Goal: Information Seeking & Learning: Learn about a topic

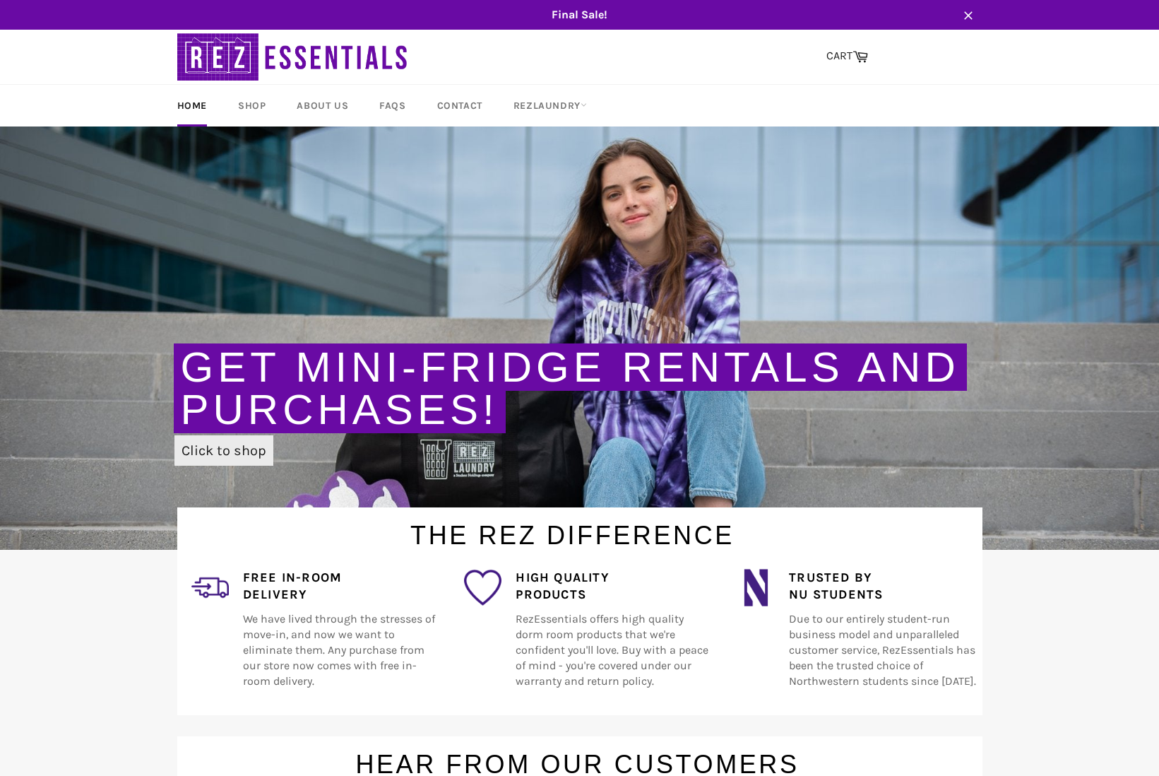
click at [253, 446] on link "Click to shop" at bounding box center [224, 450] width 99 height 30
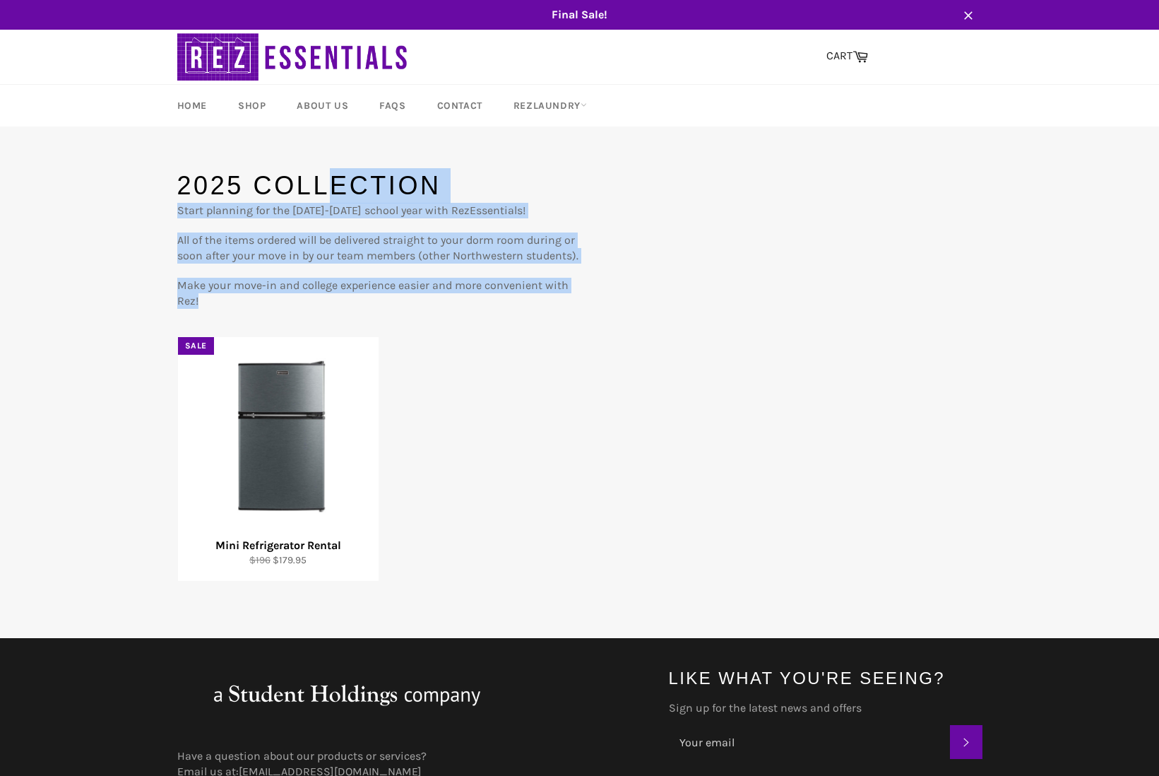
drag, startPoint x: 249, startPoint y: 293, endPoint x: 120, endPoint y: 283, distance: 129.0
click at [120, 283] on main "2025 Collection Start planning for the 2025-2026 school year with RezEssentials…" at bounding box center [579, 403] width 1159 height 471
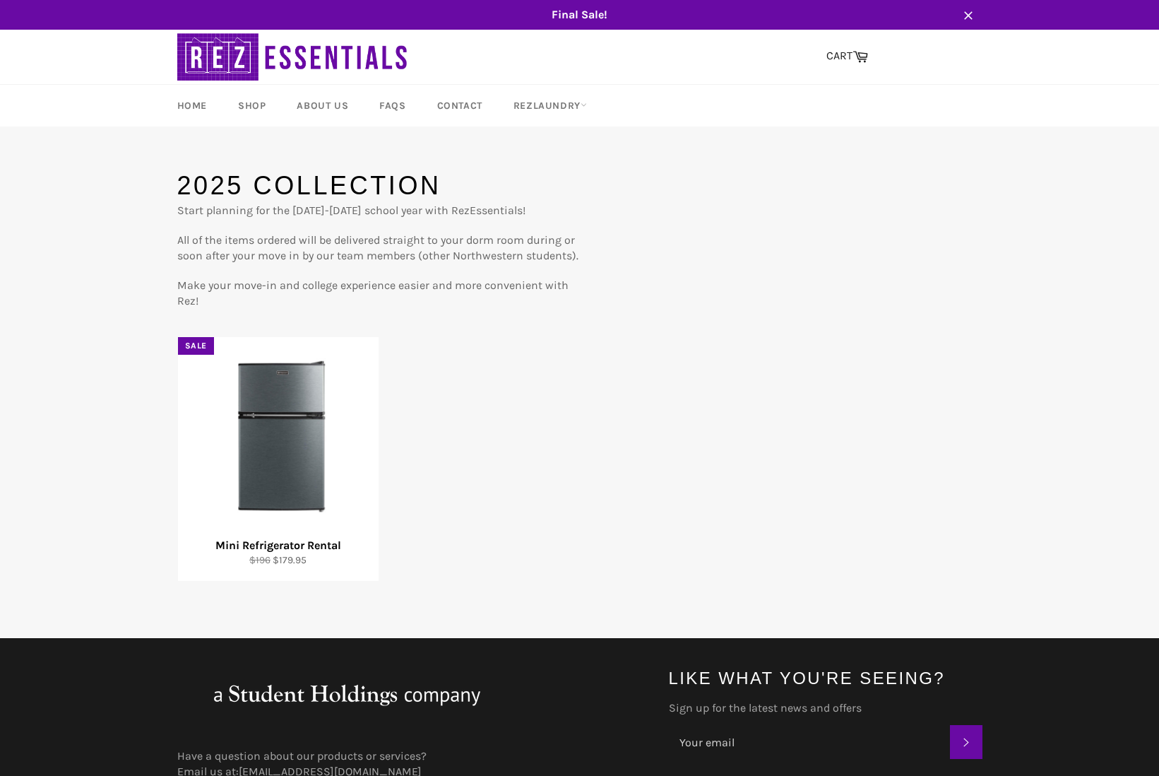
click at [120, 283] on main "2025 Collection Start planning for the 2025-2026 school year with RezEssentials…" at bounding box center [579, 403] width 1159 height 471
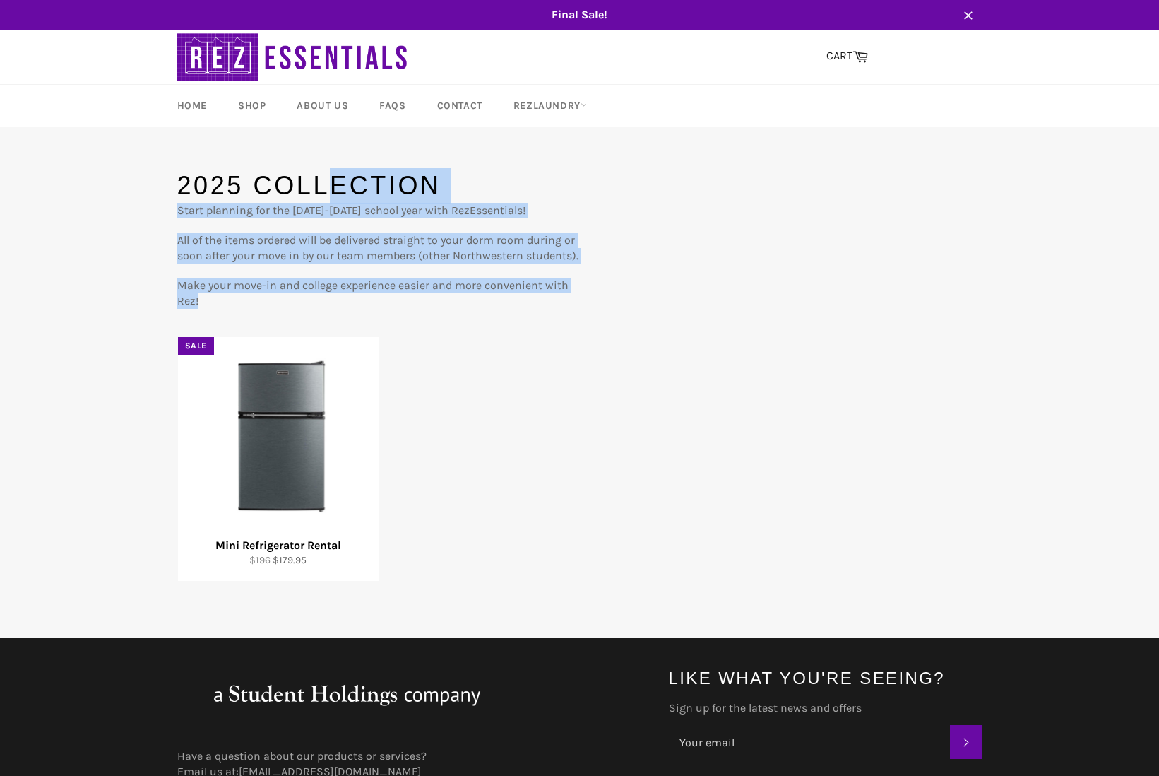
drag, startPoint x: 141, startPoint y: 282, endPoint x: 256, endPoint y: 323, distance: 122.2
click at [256, 323] on main "2025 Collection Start planning for the 2025-2026 school year with RezEssentials…" at bounding box center [579, 403] width 1159 height 471
click at [256, 323] on div "2025 Collection Start planning for the 2025-2026 school year with RezEssentials…" at bounding box center [580, 375] width 834 height 414
drag, startPoint x: 198, startPoint y: 295, endPoint x: 169, endPoint y: 288, distance: 29.8
click at [169, 288] on div "2025 Collection Start planning for the 2025-2026 school year with RezEssentials…" at bounding box center [580, 375] width 834 height 414
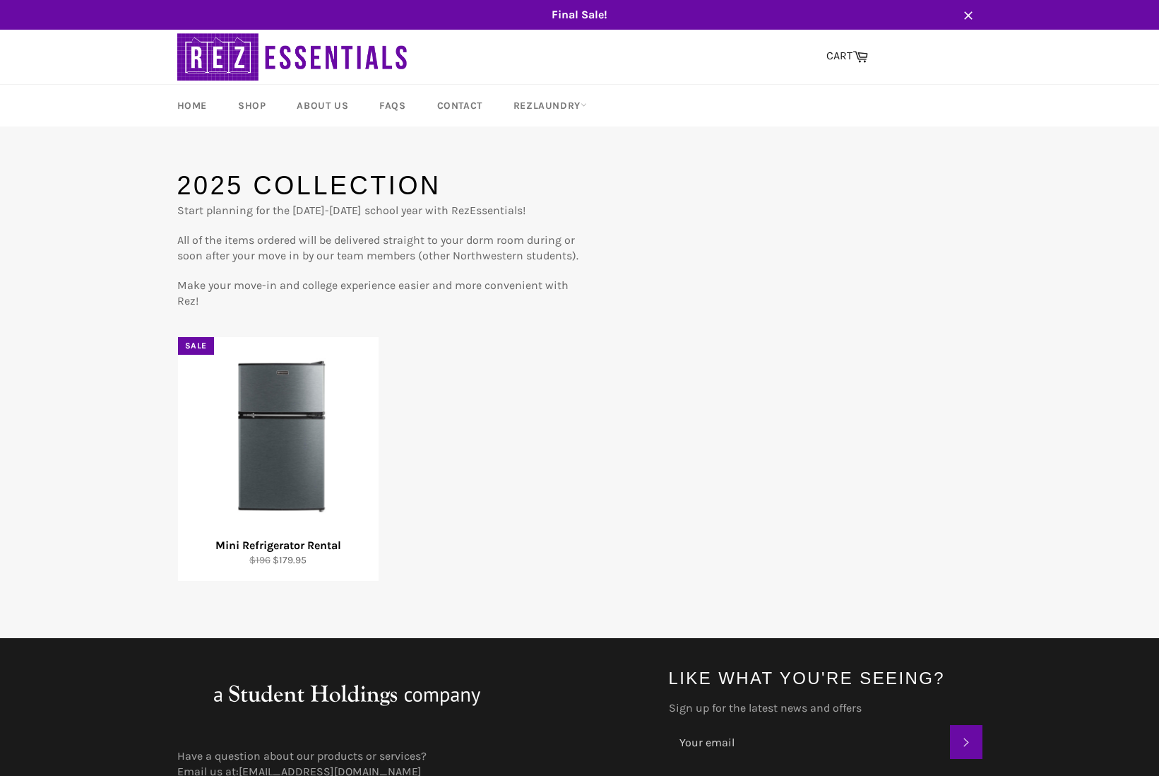
click at [169, 288] on div "2025 Collection Start planning for the 2025-2026 school year with RezEssentials…" at bounding box center [580, 375] width 834 height 414
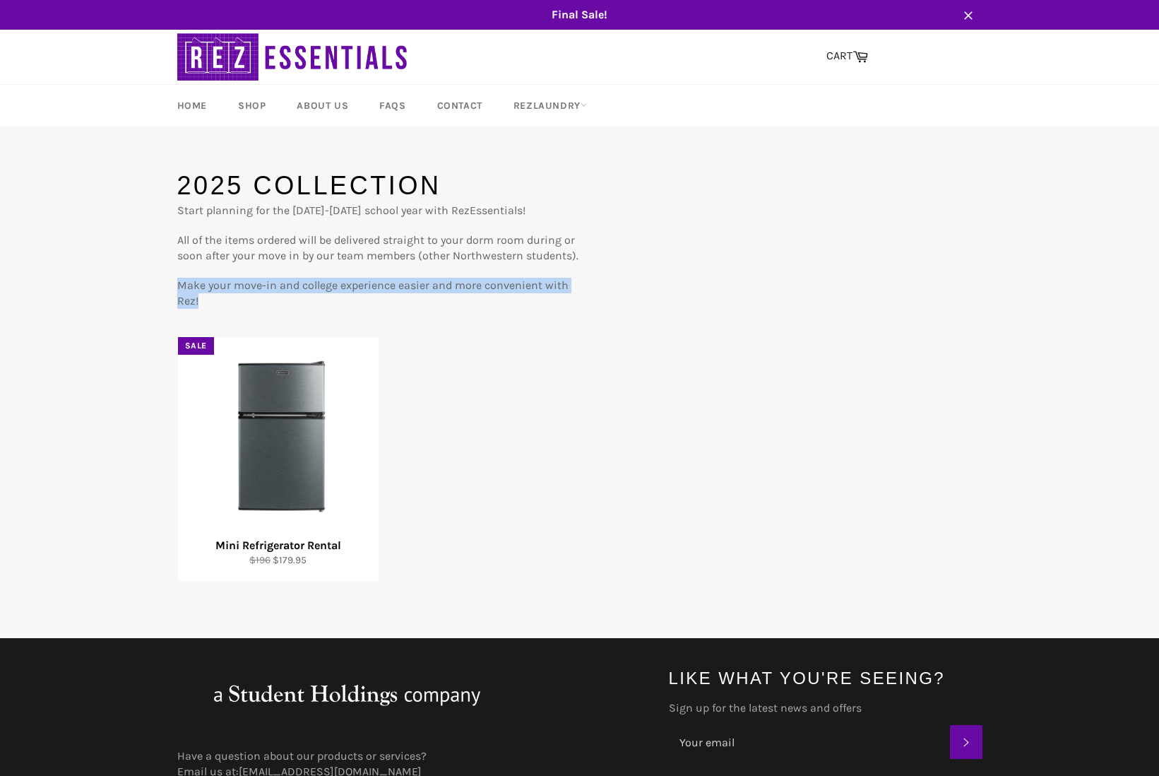
drag, startPoint x: 177, startPoint y: 288, endPoint x: 199, endPoint y: 301, distance: 25.3
click at [199, 301] on p "Make your move-in and college experience easier and more convenient with Rez!" at bounding box center [378, 293] width 403 height 31
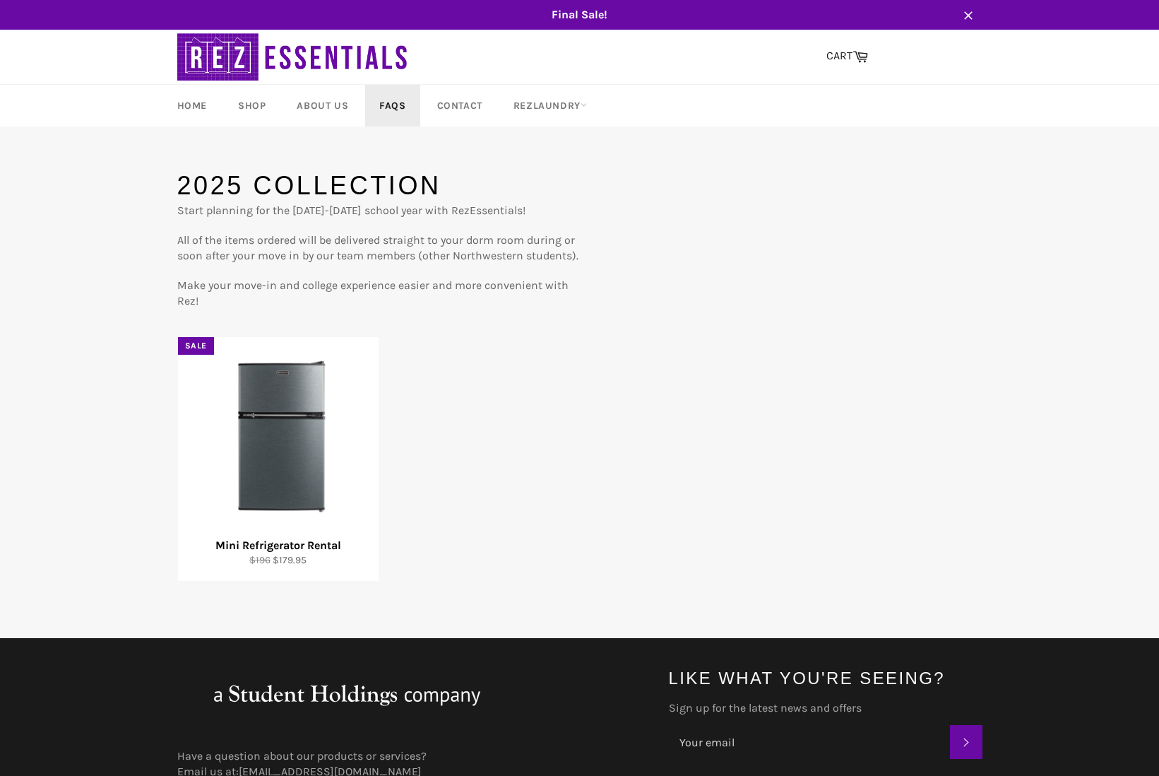
click at [385, 105] on link "FAQs" at bounding box center [392, 106] width 54 height 42
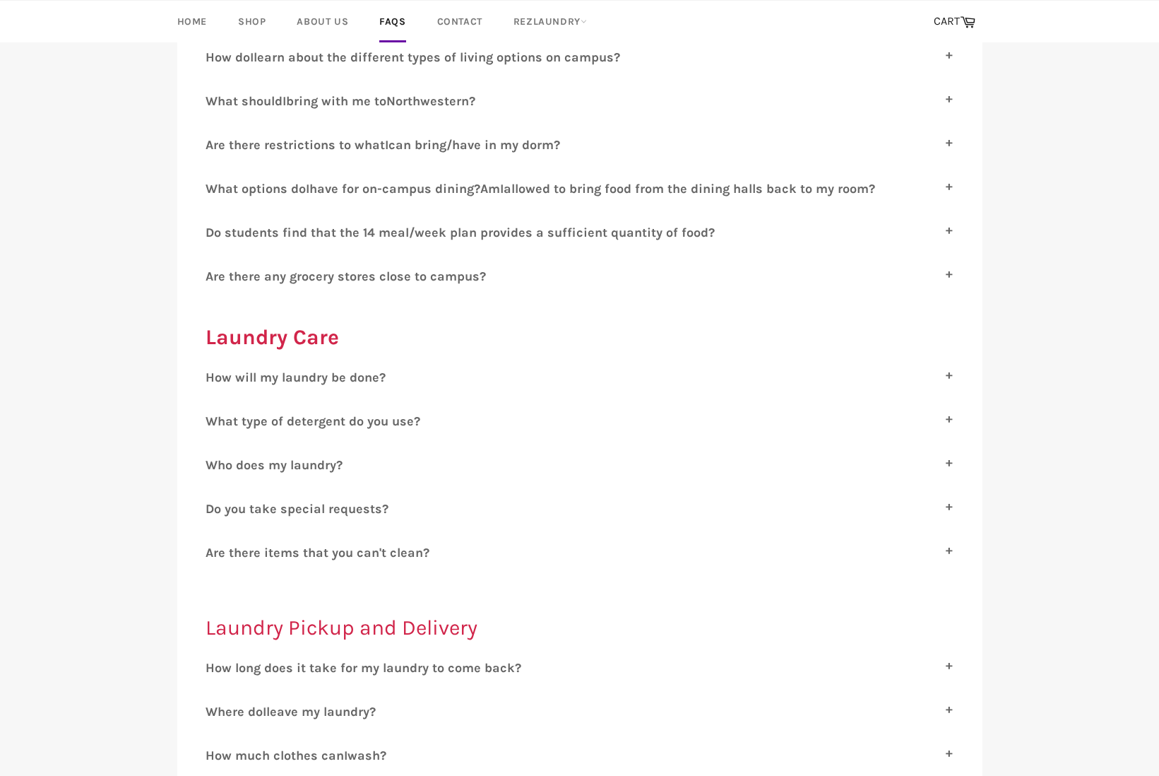
scroll to position [877, 0]
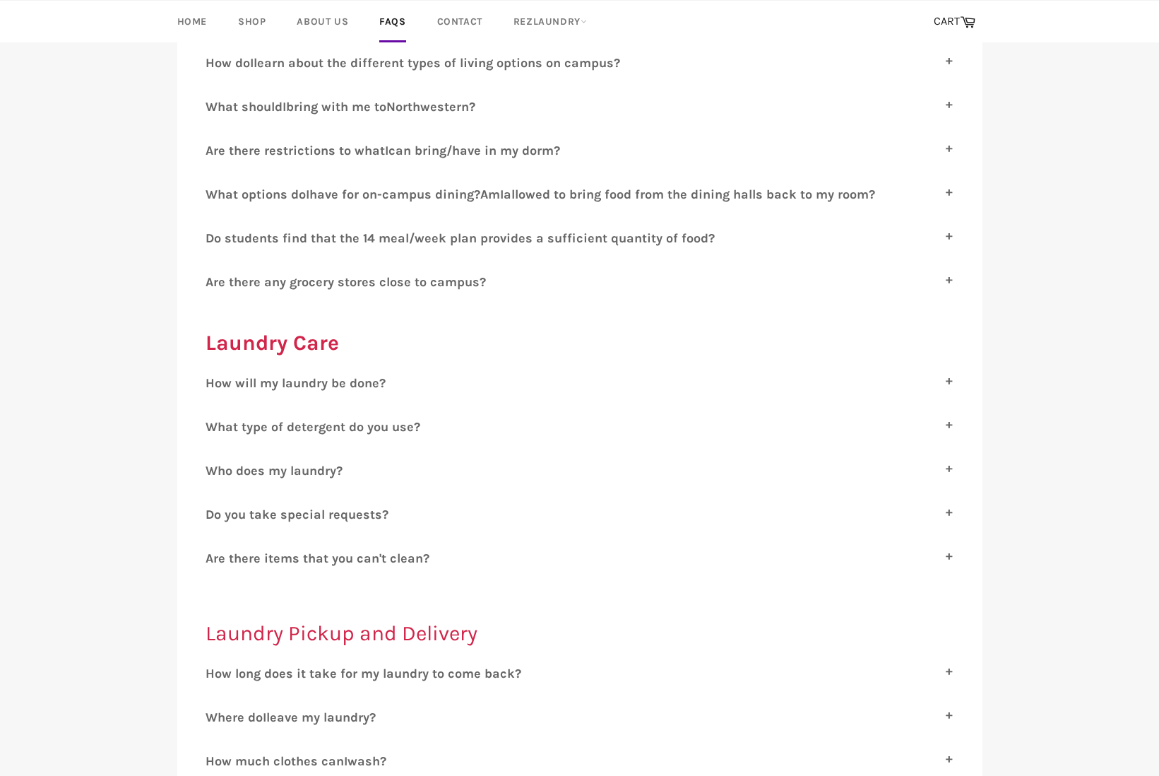
click at [352, 550] on span "re there items that you can't clean?" at bounding box center [321, 558] width 216 height 16
click at [215, 550] on input "A re there items that you can't clean?" at bounding box center [210, 554] width 9 height 9
click at [352, 550] on span "re there items that you can't clean?" at bounding box center [321, 558] width 216 height 16
click at [215, 550] on input "A re there items that you can't clean?" at bounding box center [210, 554] width 9 height 9
click at [352, 550] on span "re there items that you can't clean?" at bounding box center [321, 558] width 216 height 16
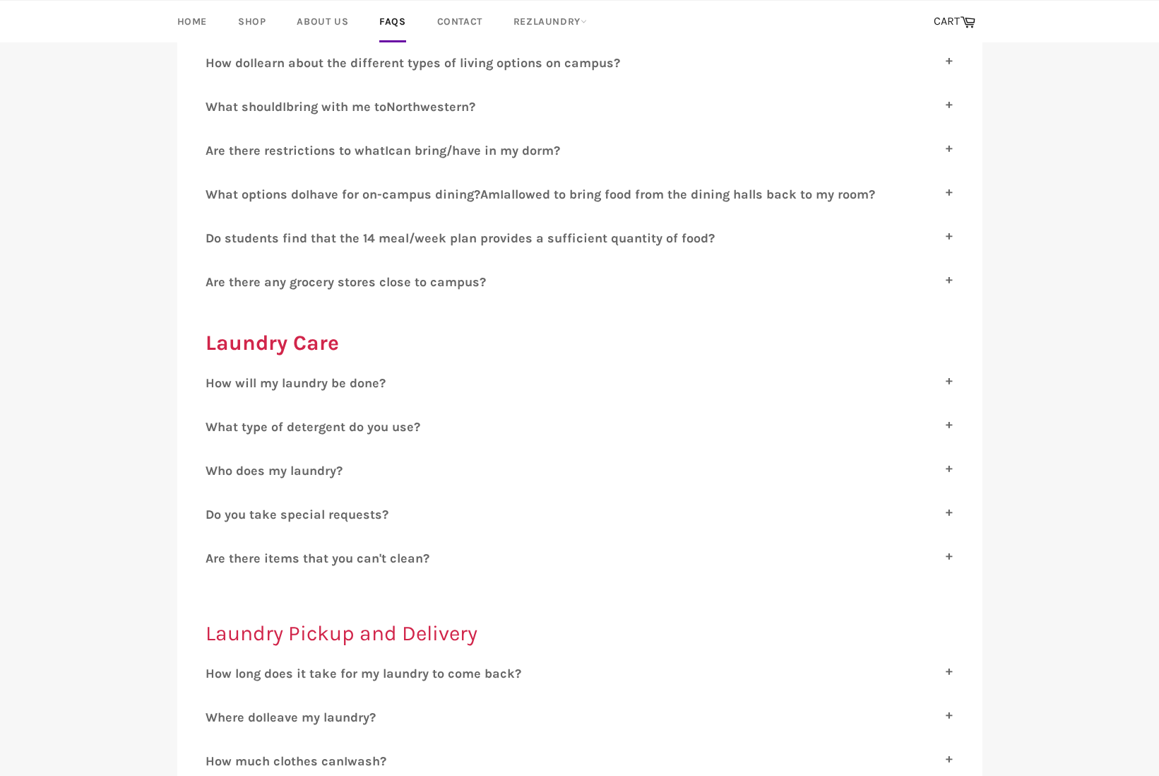
click at [215, 550] on input "A re there items that you can't clean?" at bounding box center [210, 554] width 9 height 9
click at [352, 550] on span "re there items that you can't clean?" at bounding box center [321, 558] width 216 height 16
click at [215, 550] on input "A re there items that you can't clean?" at bounding box center [210, 554] width 9 height 9
checkbox input "false"
click at [403, 491] on div "H ow will my laundry be done? Your clothes will receive high-quality care. Clot…" at bounding box center [580, 482] width 749 height 215
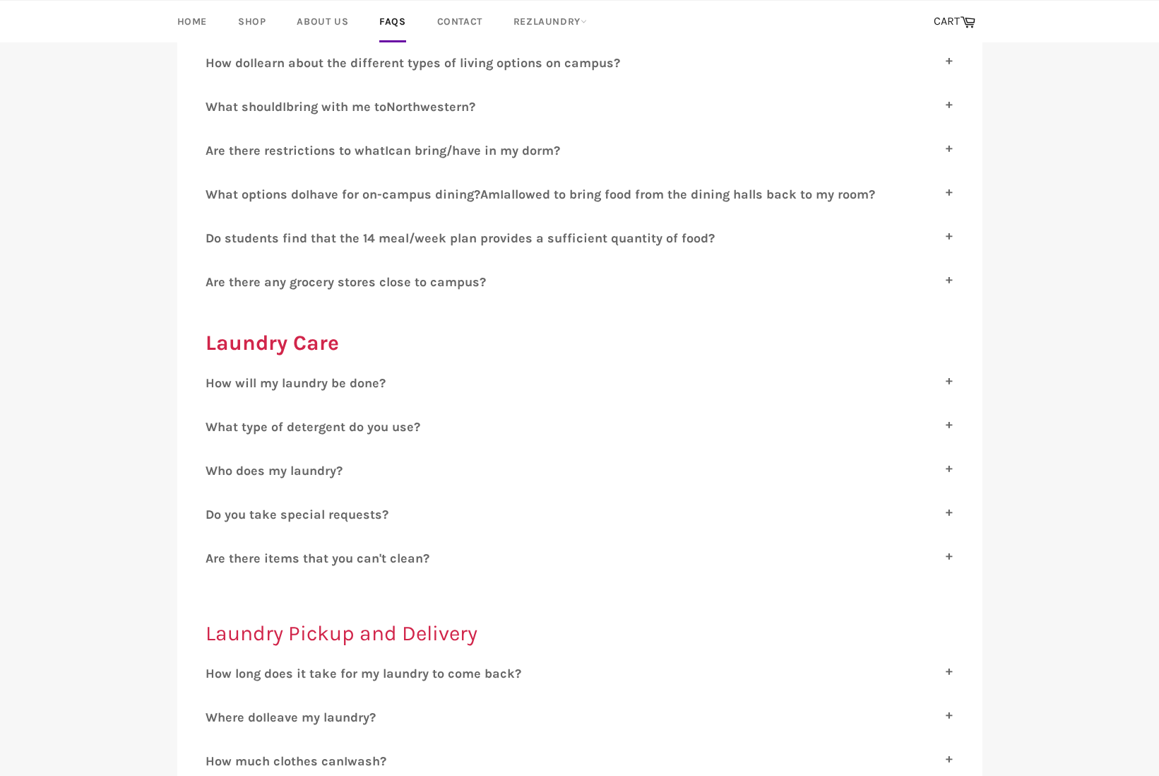
click at [402, 507] on label "D o you take special requests?" at bounding box center [580, 515] width 749 height 16
click at [215, 507] on input "D o you take special requests?" at bounding box center [210, 511] width 9 height 9
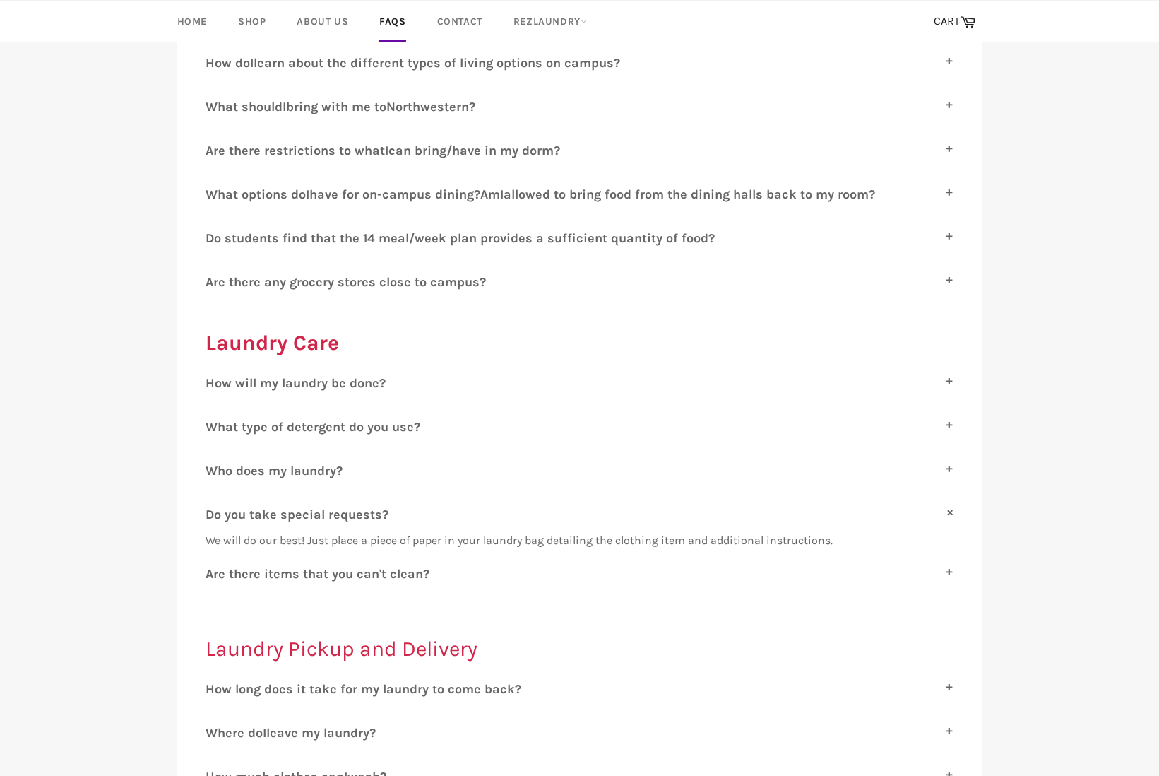
click at [402, 507] on label "D o you take special requests?" at bounding box center [580, 515] width 749 height 16
click at [215, 507] on input "D o you take special requests?" at bounding box center [210, 511] width 9 height 9
checkbox input "false"
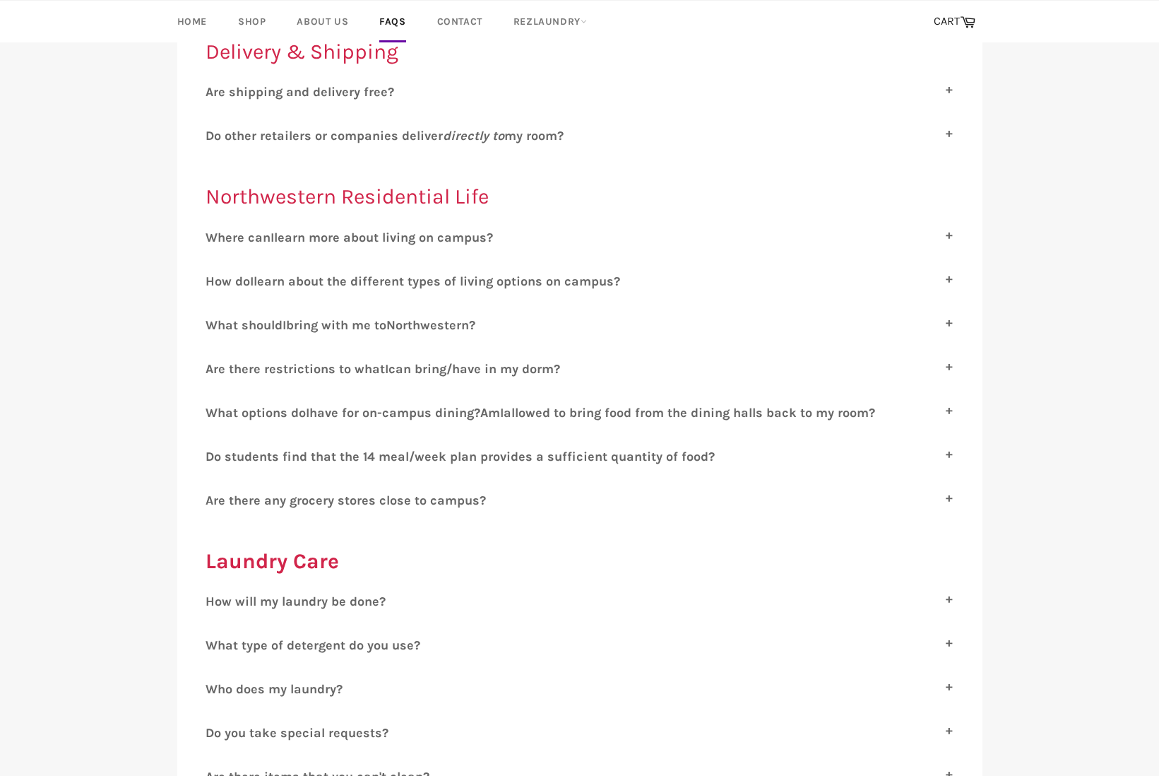
scroll to position [658, 0]
click at [402, 497] on span "re there any grocery stores close to campus?" at bounding box center [349, 502] width 273 height 16
click at [215, 497] on input "A re there any grocery stores close to campus?" at bounding box center [210, 498] width 9 height 9
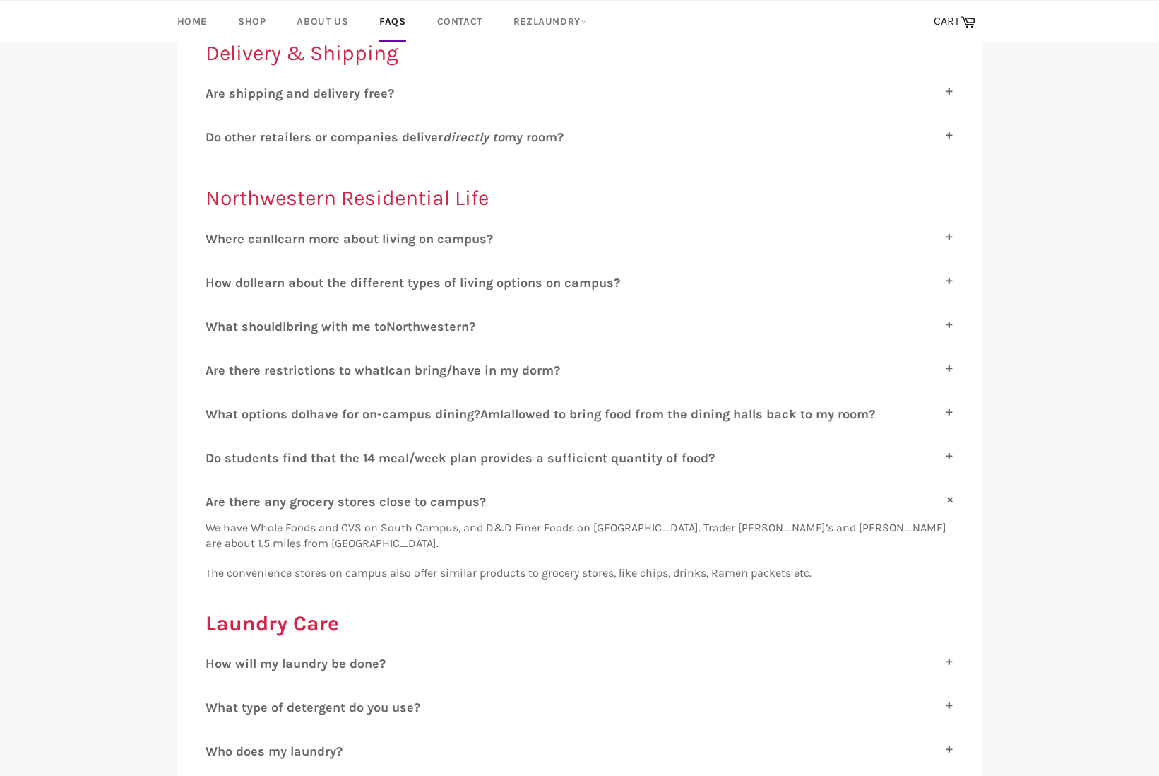
click at [385, 499] on div "A re there any grocery stores close to campus? We have Whole Foods and CVS on S…" at bounding box center [580, 537] width 749 height 87
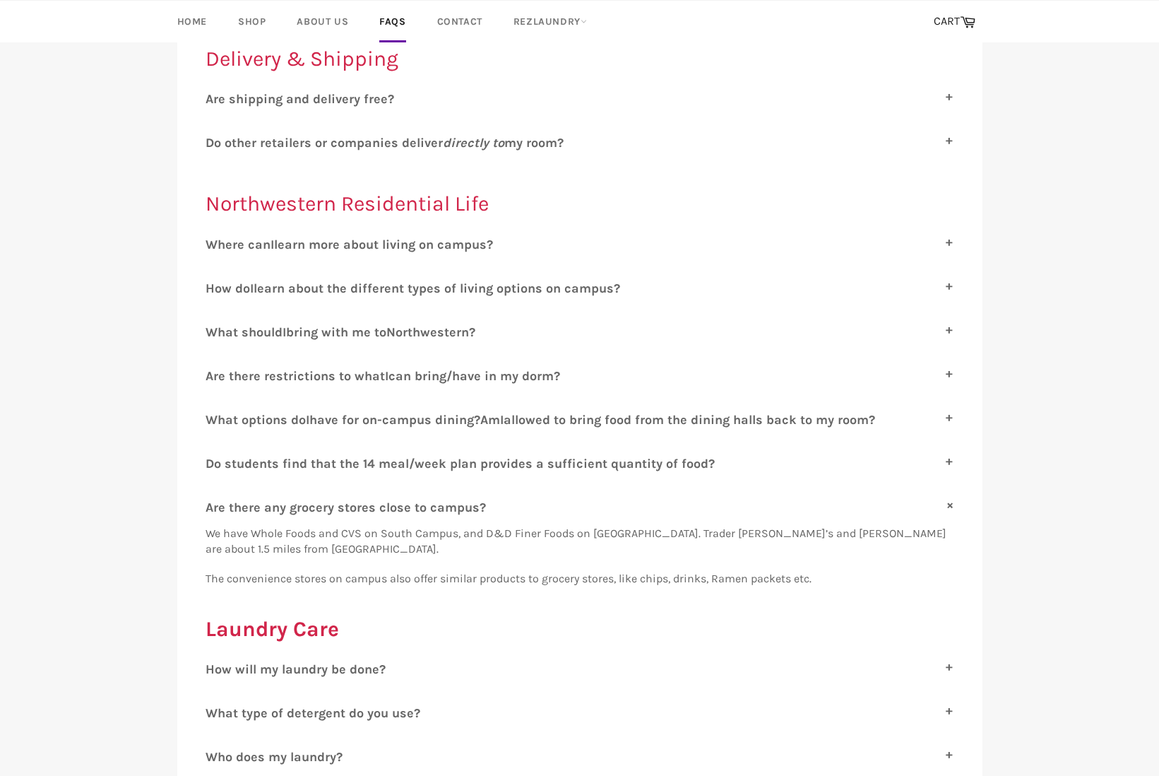
click at [385, 499] on span "re there any grocery stores close to campus?" at bounding box center [349, 507] width 273 height 16
click at [215, 499] on input "A re there any grocery stores close to campus?" at bounding box center [210, 503] width 9 height 9
checkbox input "false"
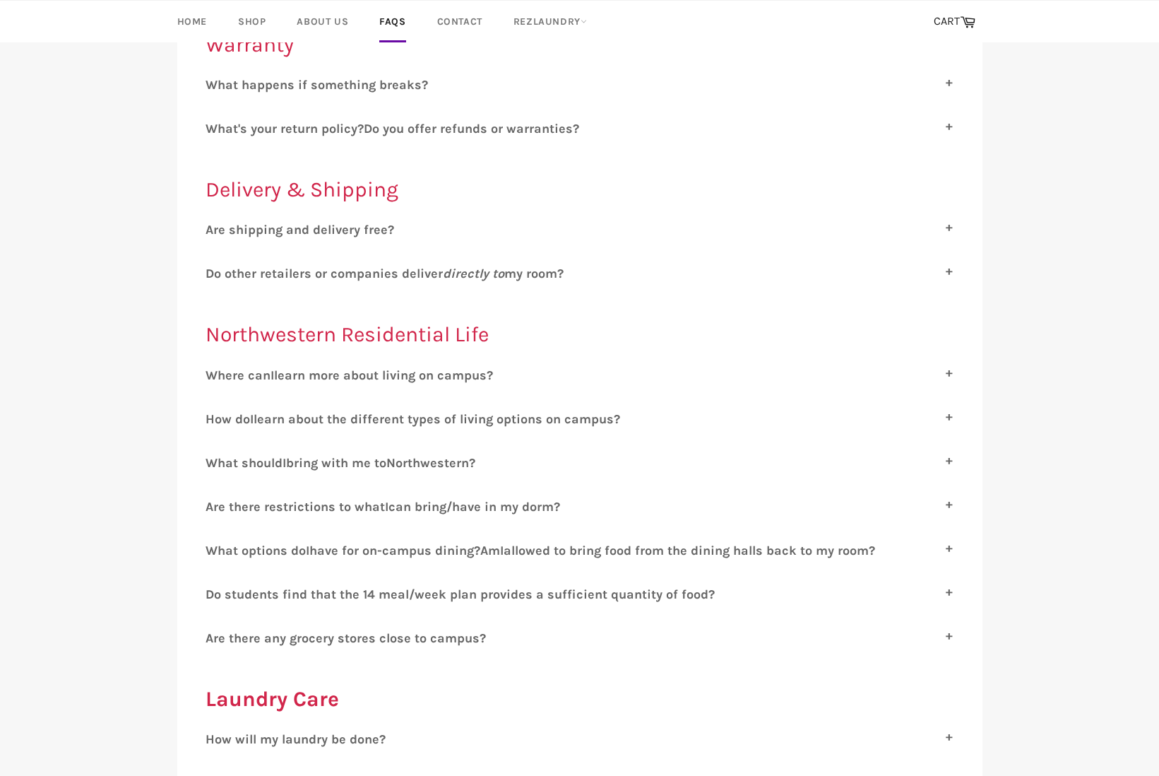
scroll to position [519, 0]
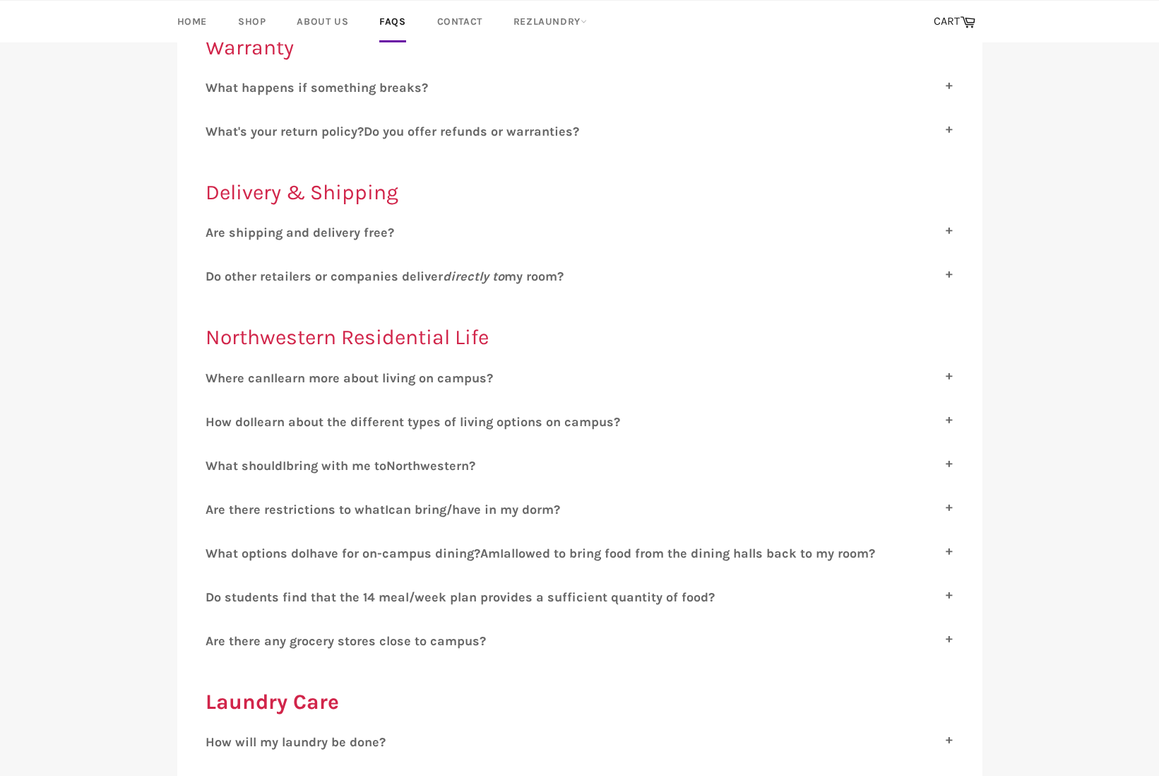
click at [383, 502] on span "re there restrictions to what" at bounding box center [299, 510] width 172 height 16
click at [215, 502] on input "A re there restrictions to what I can bring/have in my dorm?" at bounding box center [210, 506] width 9 height 9
checkbox input "true"
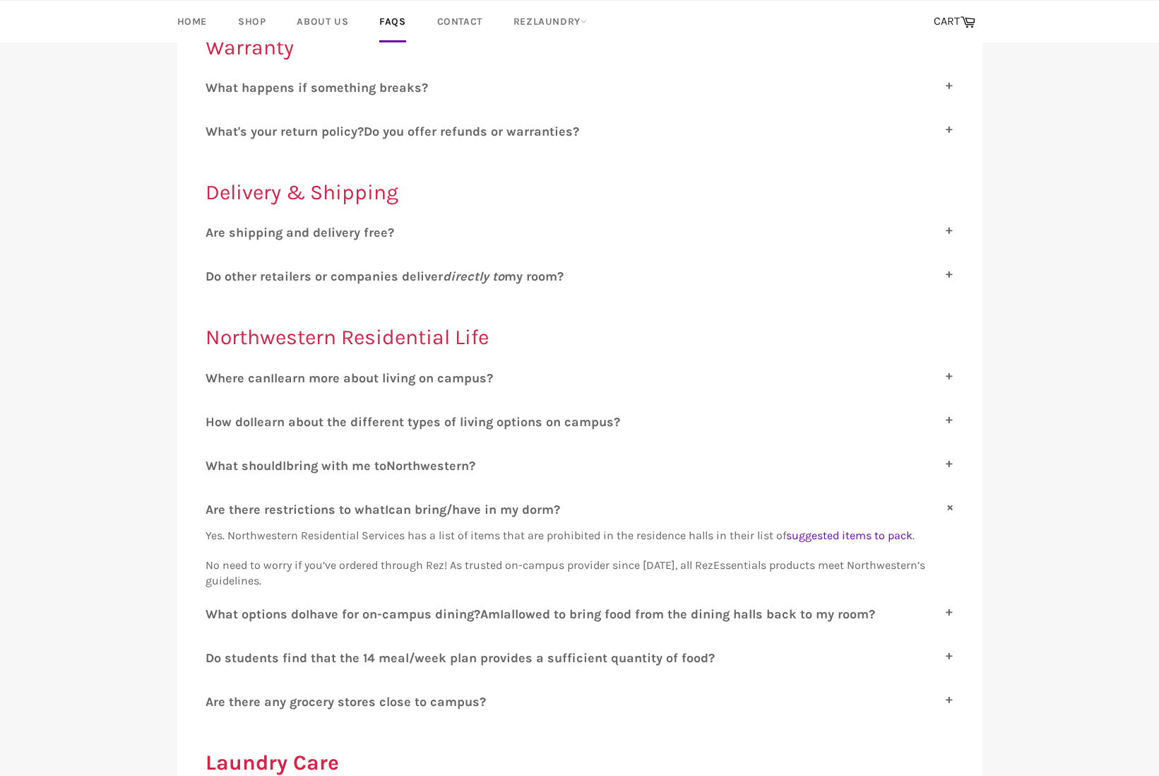
click at [382, 458] on span "bring with me to" at bounding box center [336, 466] width 100 height 16
click at [215, 458] on input "W hat should I bring with me to N orthwestern?" at bounding box center [210, 462] width 9 height 9
checkbox input "true"
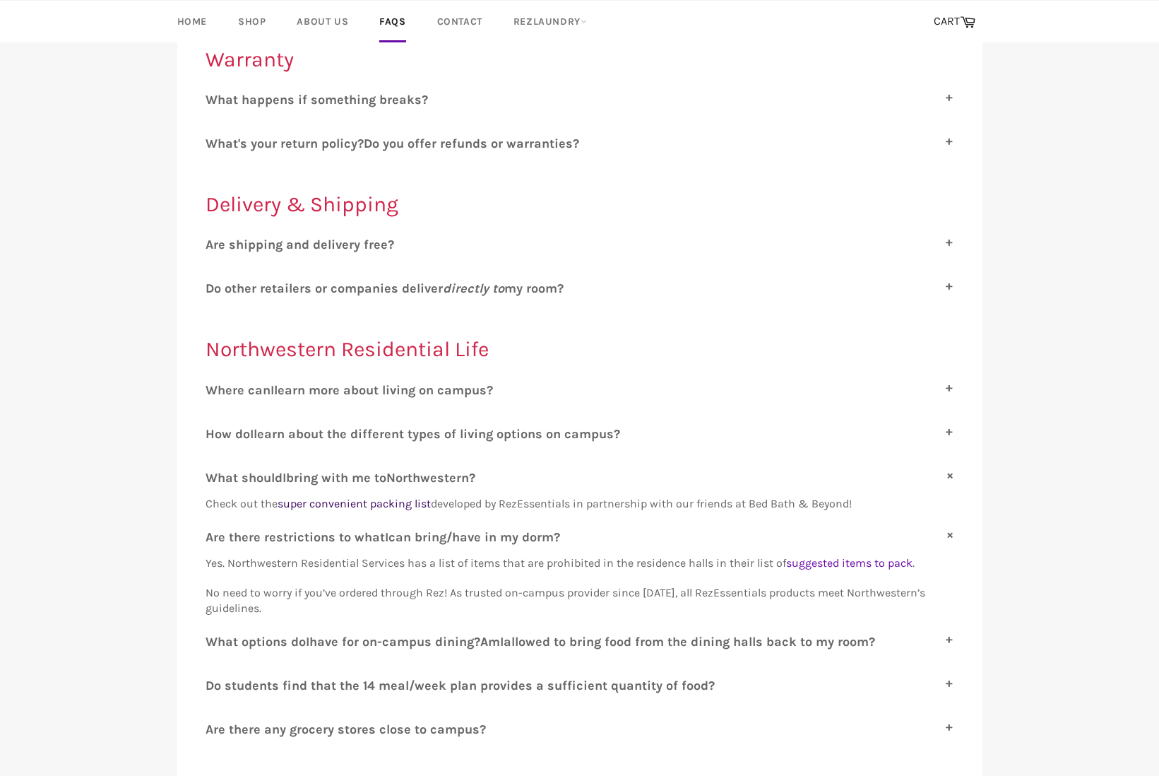
scroll to position [504, 0]
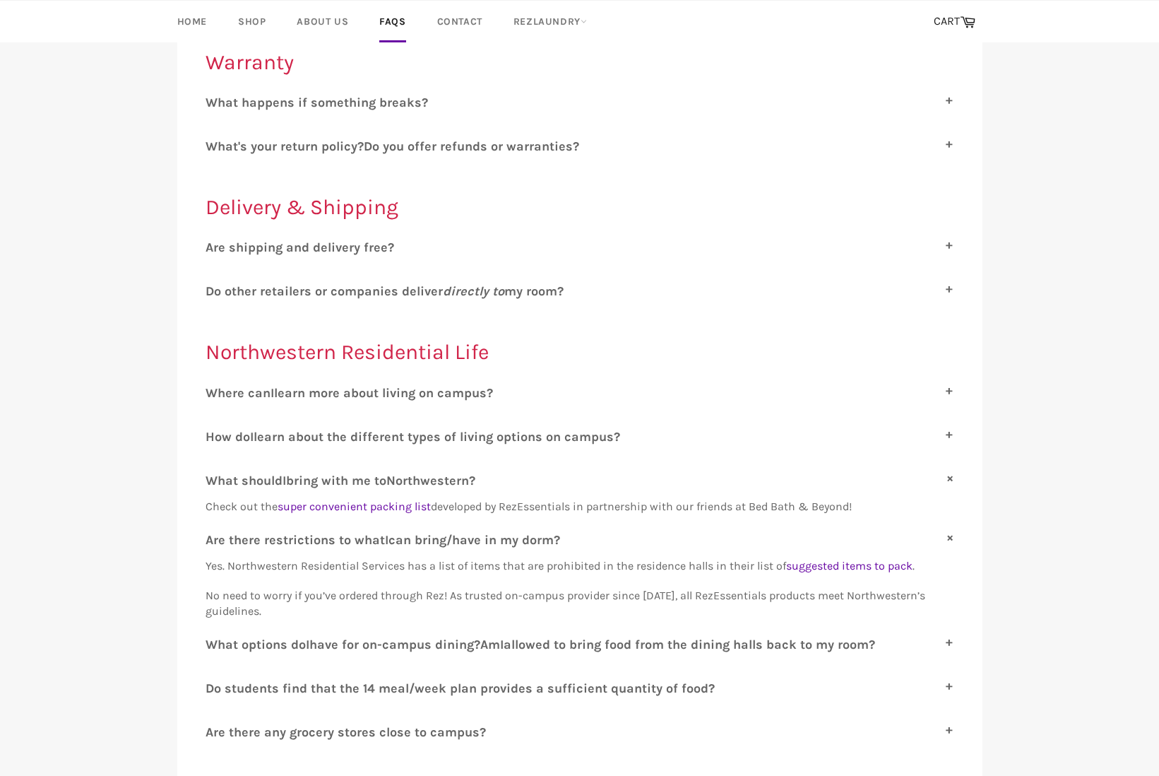
click at [329, 254] on div "A re shipping and delivery free? Yes, shipping and delivery are free services p…" at bounding box center [580, 252] width 749 height 26
click at [329, 242] on span "re shipping and delivery free?" at bounding box center [303, 247] width 181 height 16
click at [215, 242] on input "A re shipping and delivery free?" at bounding box center [210, 243] width 9 height 9
checkbox input "true"
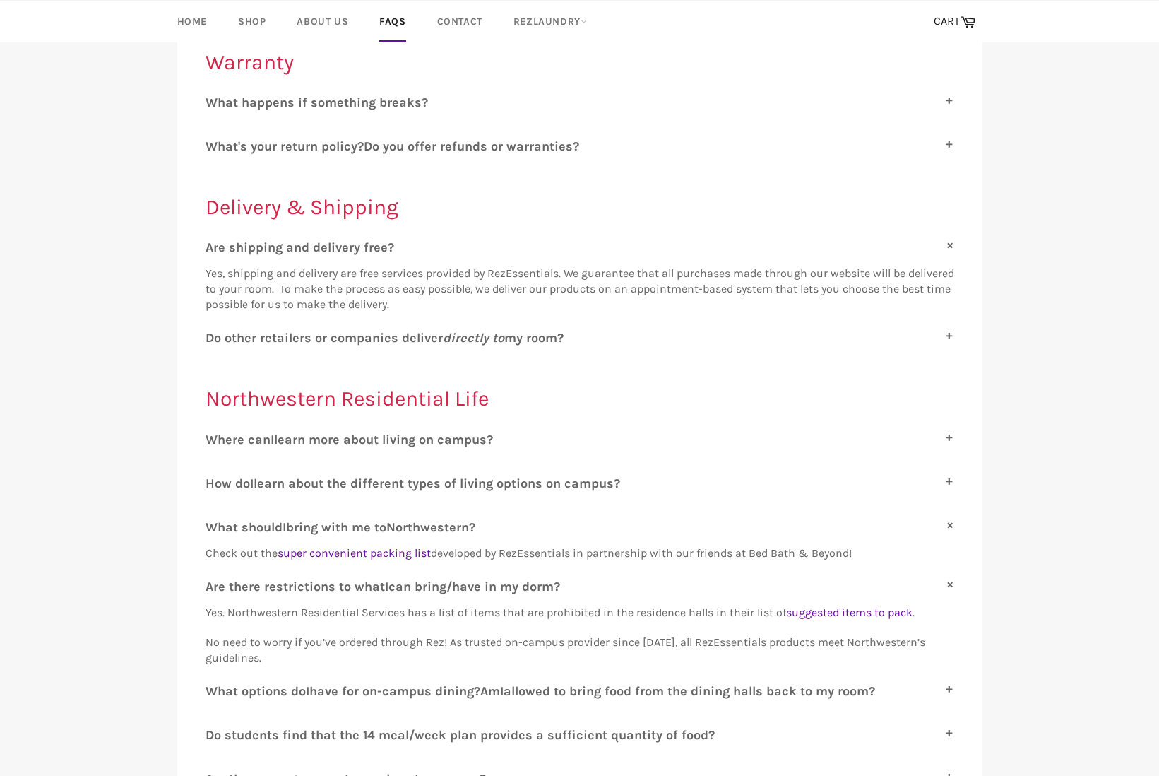
click at [340, 334] on span "o other retailers or companies deliver directly to my room?" at bounding box center [389, 338] width 350 height 16
click at [215, 334] on input "D o other retailers or companies deliver directly to my room?" at bounding box center [210, 334] width 9 height 9
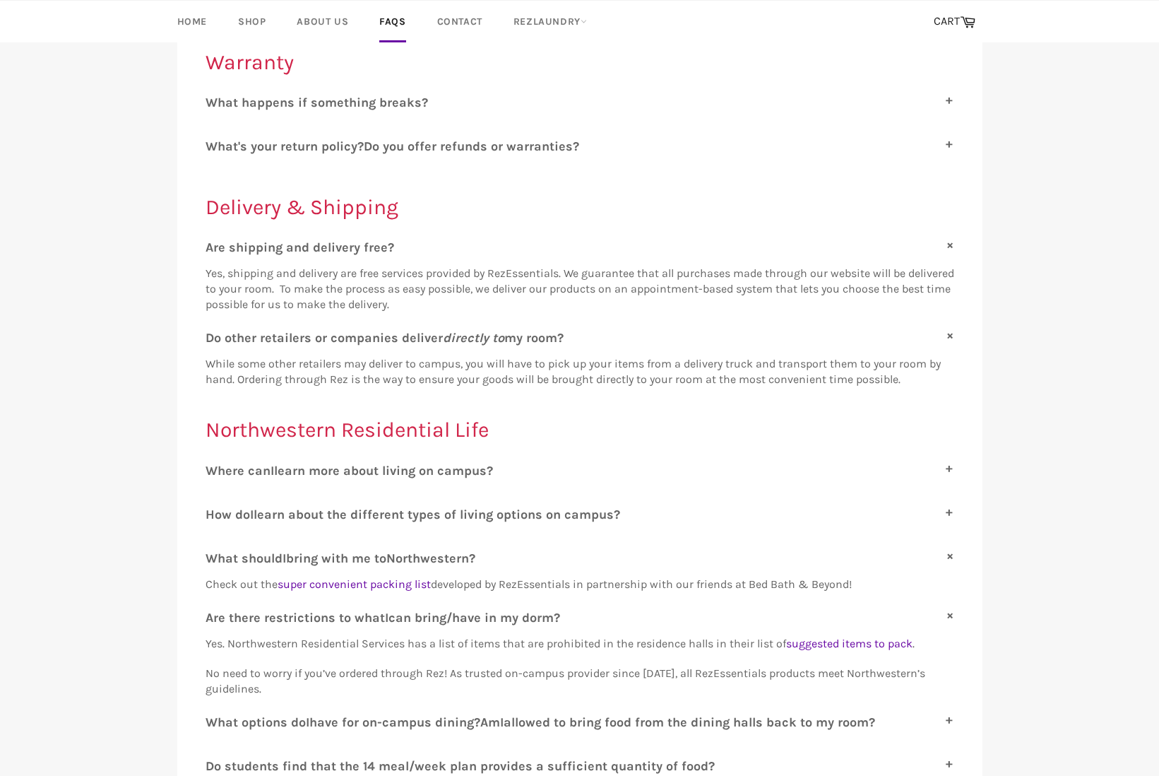
click at [340, 332] on span "o other retailers or companies deliver directly to my room?" at bounding box center [389, 338] width 350 height 16
click at [215, 332] on input "D o other retailers or companies deliver directly to my room?" at bounding box center [210, 334] width 9 height 9
checkbox input "false"
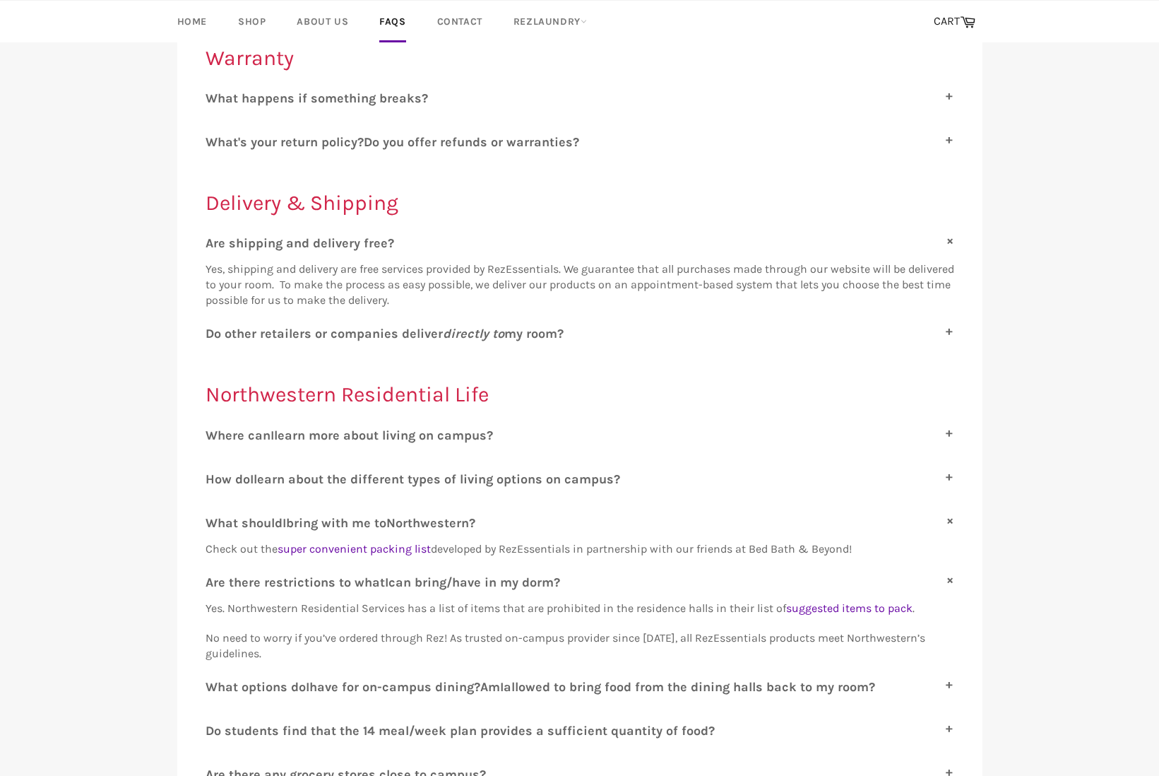
scroll to position [512, 0]
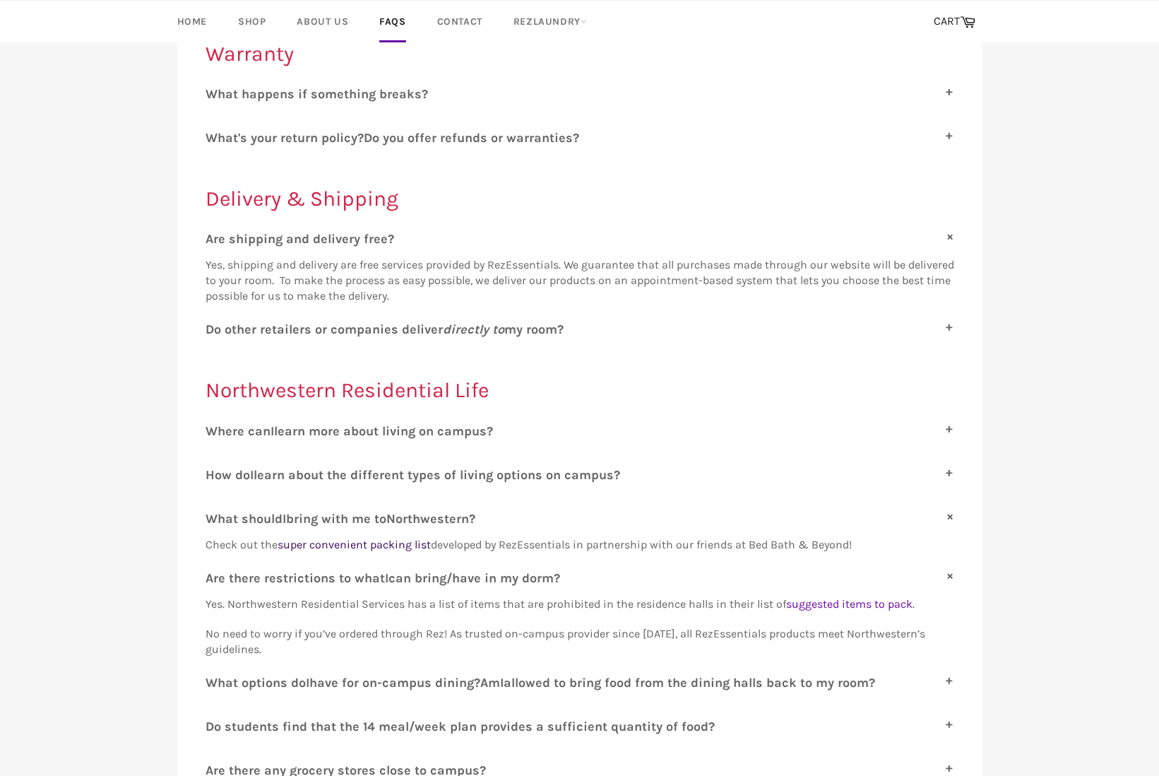
click at [353, 538] on link "super convenient packing list" at bounding box center [354, 544] width 153 height 13
